Goal: Find contact information: Find contact information

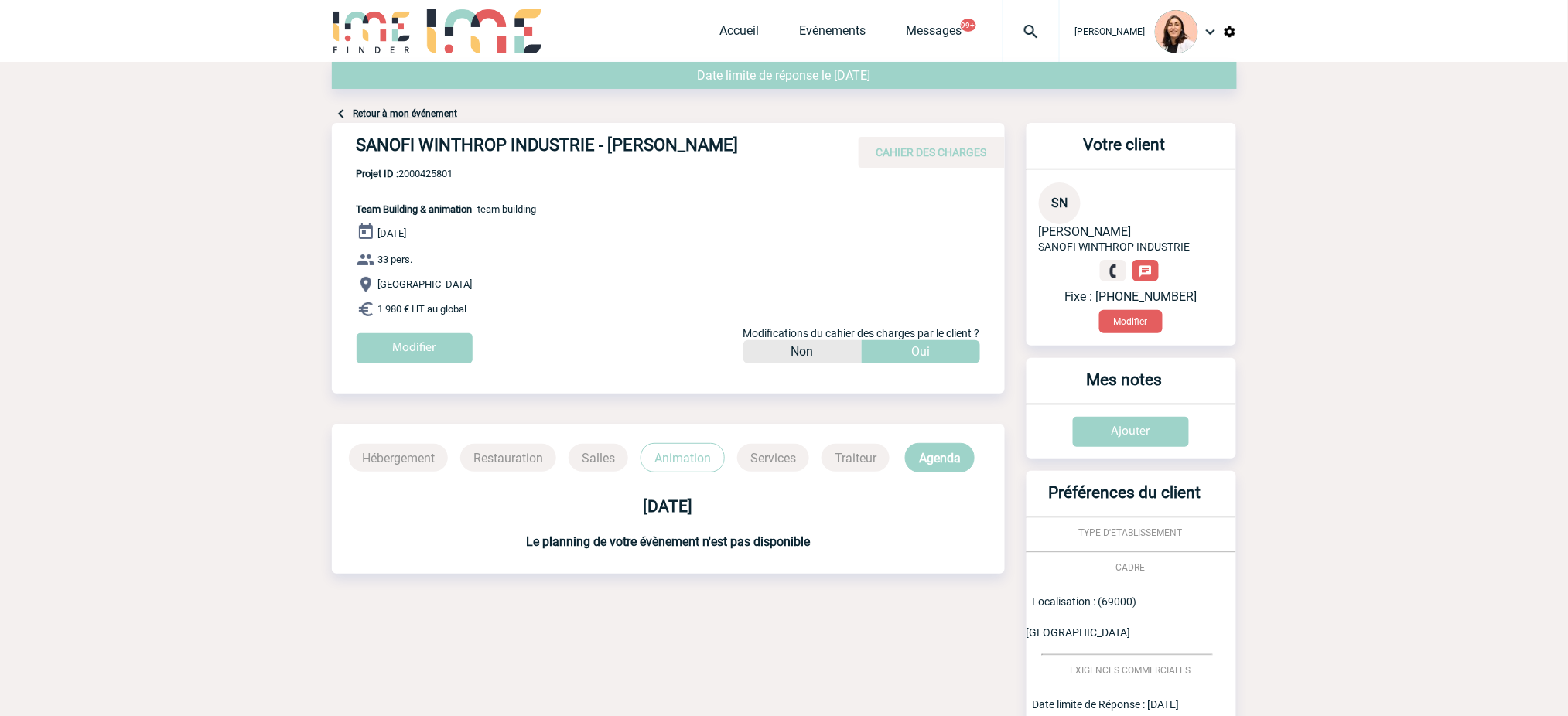
click at [401, 123] on div "SANOFI WINTHROP INDUSTRIE - [PERSON_NAME] CAHIER DES CHARGES" at bounding box center [667, 146] width 673 height 45
click at [414, 107] on div "Retour à mon événement" at bounding box center [783, 92] width 904 height 61
click at [415, 107] on div "Retour à mon événement" at bounding box center [783, 92] width 904 height 61
click at [422, 113] on link "Retour à mon événement" at bounding box center [405, 113] width 104 height 11
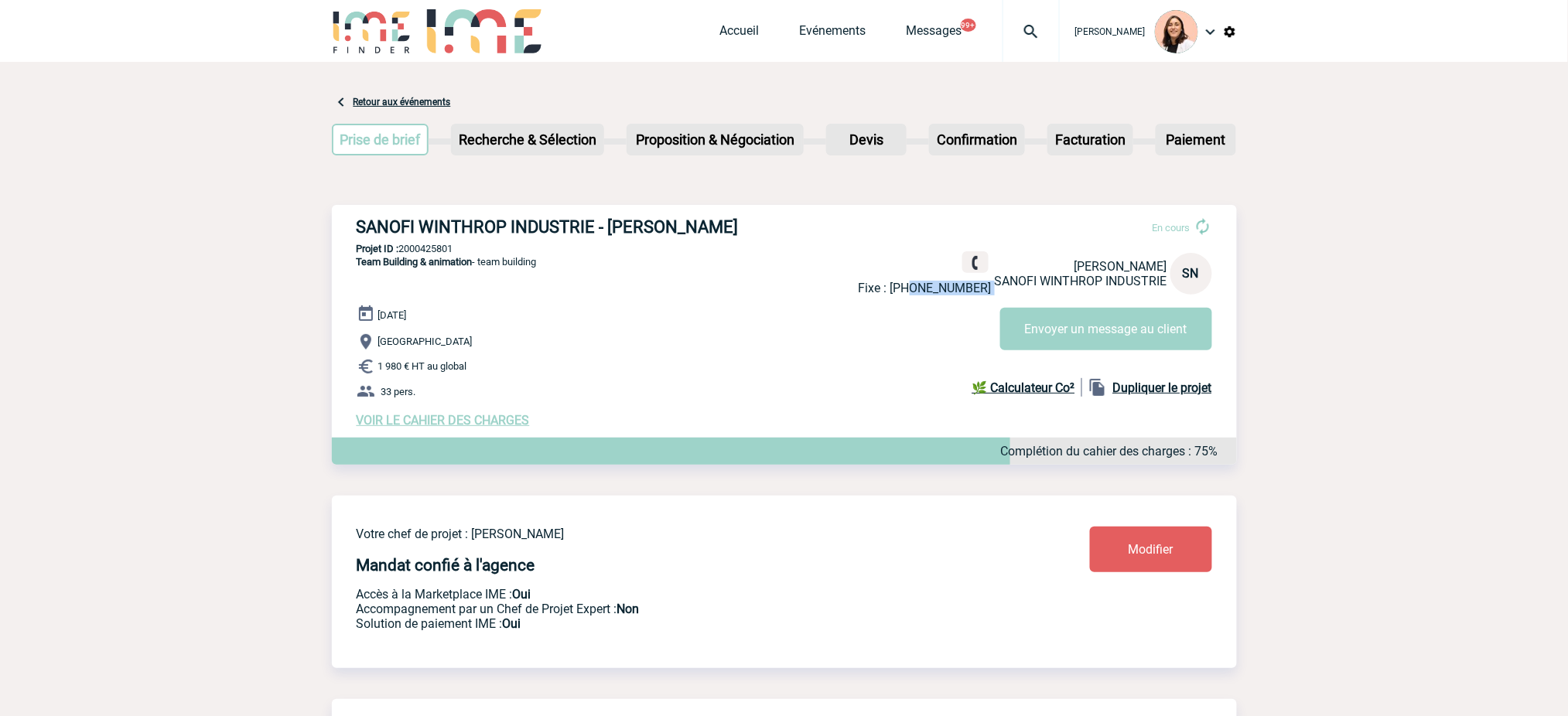
drag, startPoint x: 962, startPoint y: 291, endPoint x: 927, endPoint y: 284, distance: 35.7
click at [927, 284] on div "Fixe : +33437373178 Sylvie NEYRET SANOFI WINTHROP INDUSTRIE SN" at bounding box center [1036, 273] width 354 height 44
